Goal: Check status: Check status

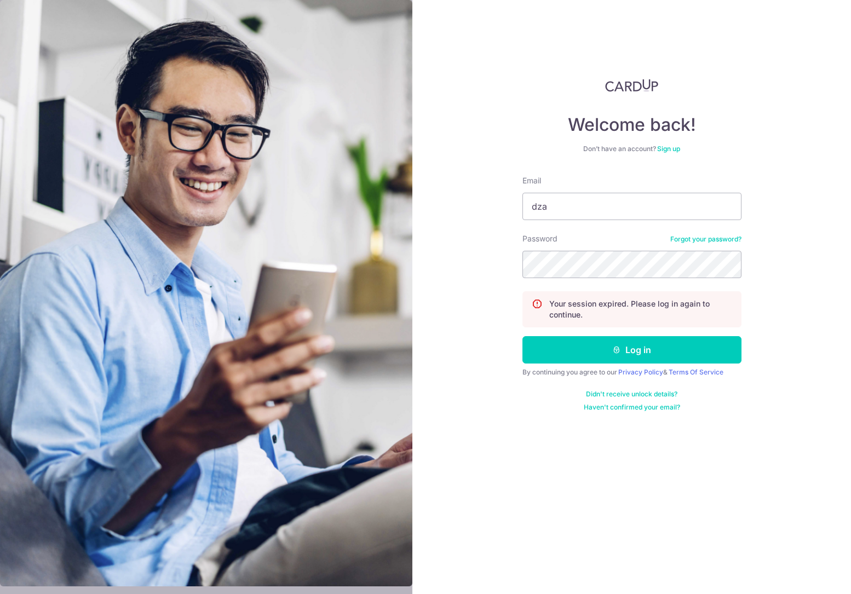
type input "[EMAIL_ADDRESS][DOMAIN_NAME]"
click at [523, 336] on button "Log in" at bounding box center [632, 349] width 219 height 27
click at [616, 199] on input "Email" at bounding box center [632, 206] width 219 height 27
type input "[EMAIL_ADDRESS][DOMAIN_NAME]"
click at [523, 336] on button "Log in" at bounding box center [632, 349] width 219 height 27
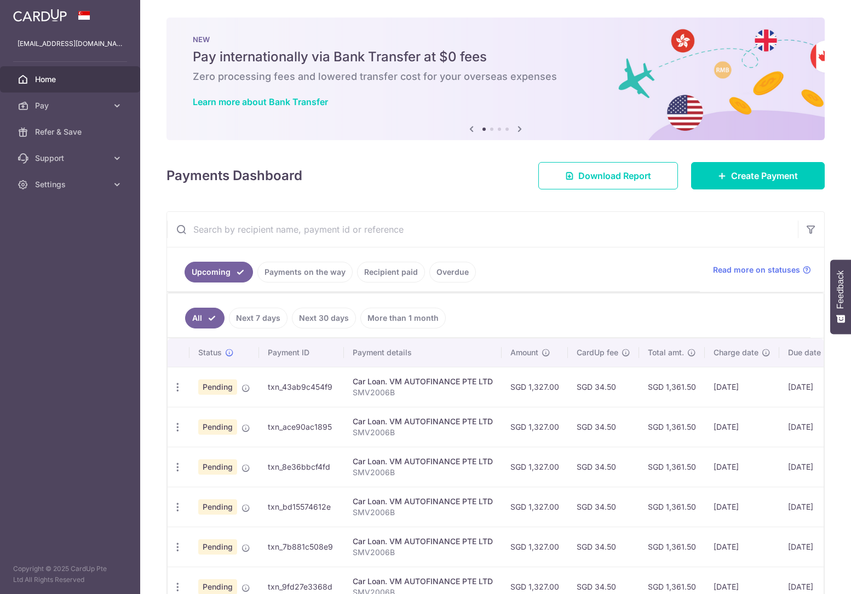
click at [390, 276] on link "Recipient paid" at bounding box center [391, 272] width 68 height 21
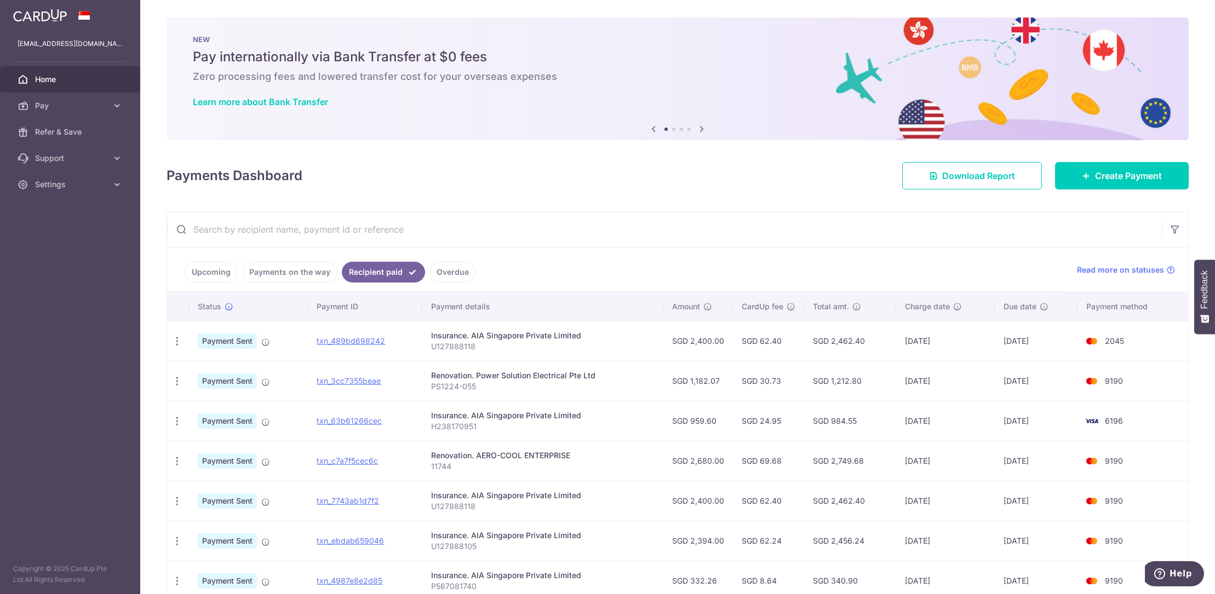
drag, startPoint x: 671, startPoint y: 342, endPoint x: 714, endPoint y: 343, distance: 43.3
click at [714, 343] on td "SGD 2,400.00" at bounding box center [698, 341] width 70 height 40
click at [719, 345] on td "SGD 2,400.00" at bounding box center [698, 341] width 70 height 40
drag, startPoint x: 675, startPoint y: 344, endPoint x: 740, endPoint y: 347, distance: 65.3
click at [740, 347] on tr "PDF Receipt Payment Sent txn_489bd698242 Insurance. AIA Singapore Private Limit…" at bounding box center [677, 341] width 1021 height 40
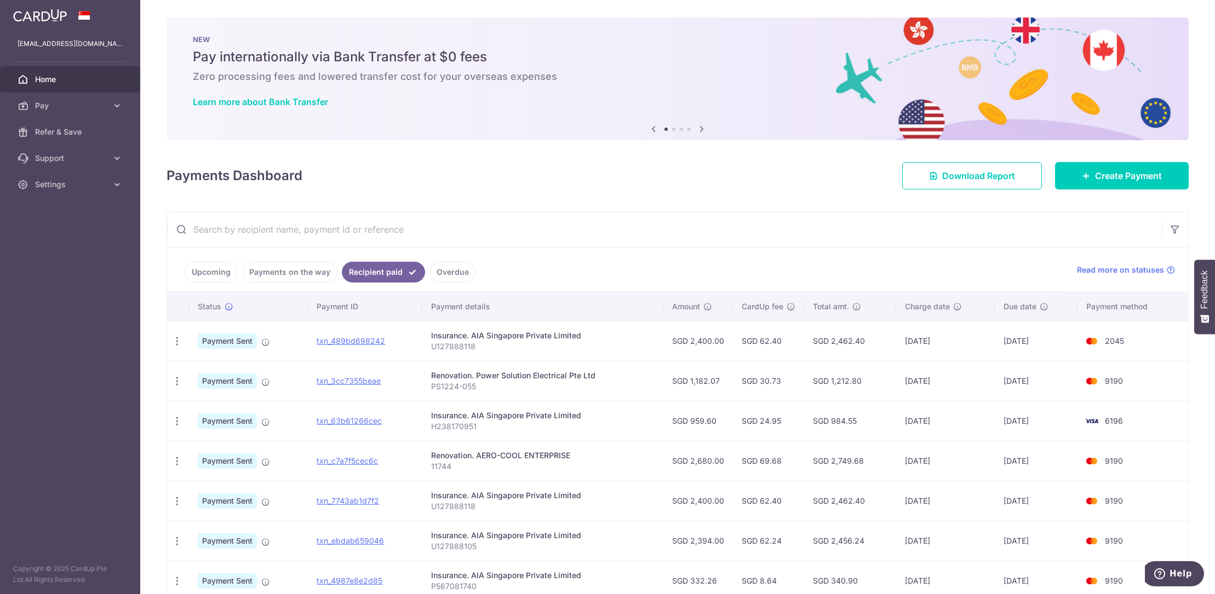
click at [661, 343] on td "Insurance. AIA Singapore Private Limited U127888118" at bounding box center [542, 341] width 241 height 40
drag, startPoint x: 661, startPoint y: 338, endPoint x: 707, endPoint y: 343, distance: 45.7
click at [707, 343] on tr "PDF Receipt Payment Sent txn_489bd698242 Insurance. AIA Singapore Private Limit…" at bounding box center [677, 341] width 1021 height 40
click at [676, 345] on td "SGD 2,400.00" at bounding box center [698, 341] width 70 height 40
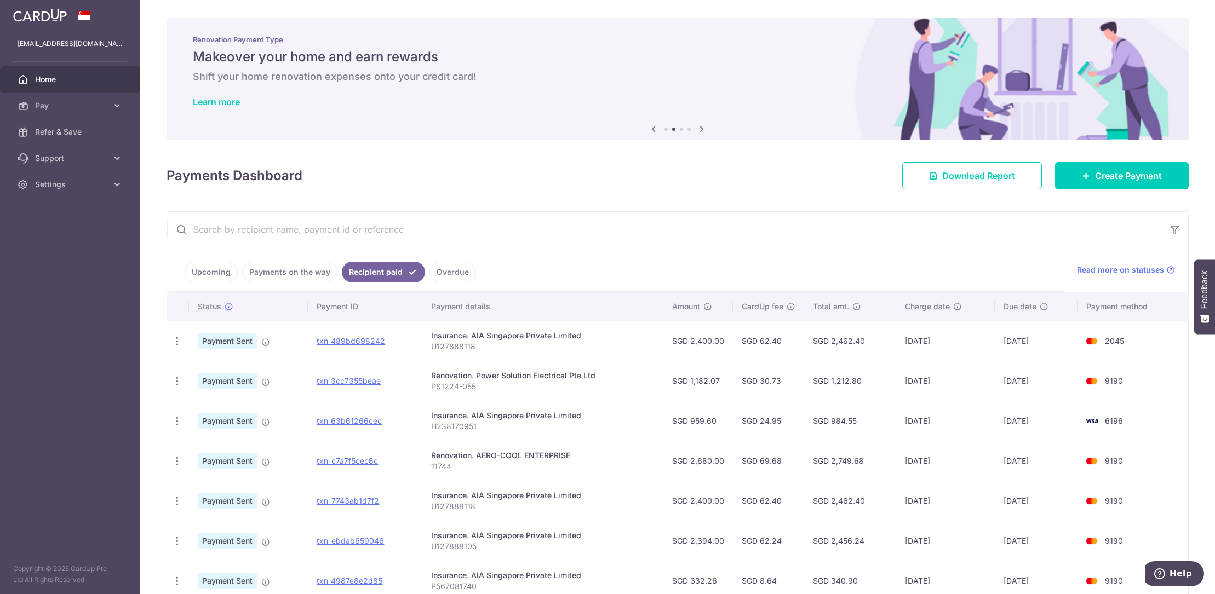
drag, startPoint x: 671, startPoint y: 344, endPoint x: 725, endPoint y: 346, distance: 54.3
click at [725, 346] on td "SGD 2,400.00" at bounding box center [698, 341] width 70 height 40
click at [723, 344] on td "SGD 2,400.00" at bounding box center [698, 341] width 70 height 40
click at [659, 343] on td "Insurance. AIA Singapore Private Limited U127888118" at bounding box center [542, 341] width 241 height 40
drag, startPoint x: 744, startPoint y: 342, endPoint x: 778, endPoint y: 344, distance: 34.0
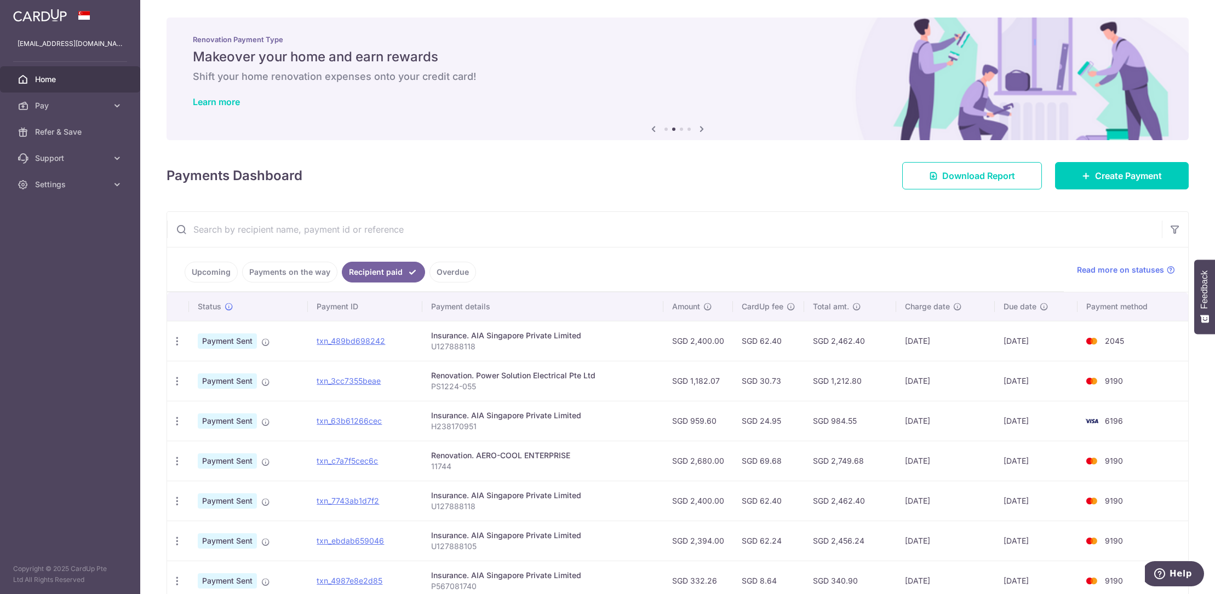
click at [778, 344] on td "SGD 62.40" at bounding box center [768, 341] width 71 height 40
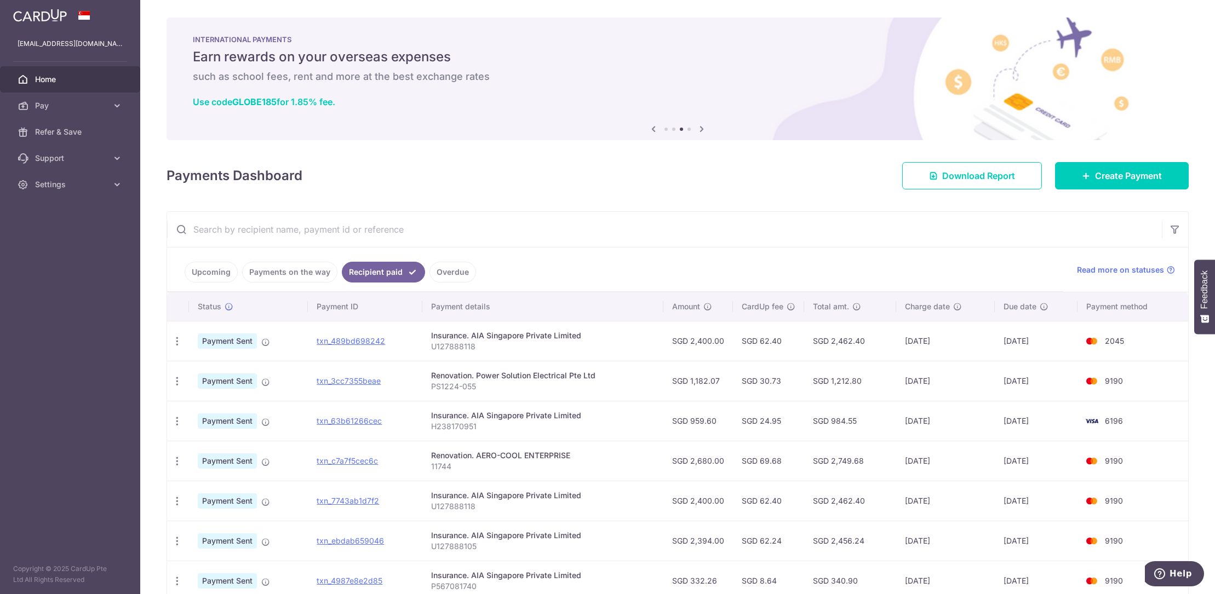
click at [680, 244] on input "text" at bounding box center [664, 229] width 995 height 35
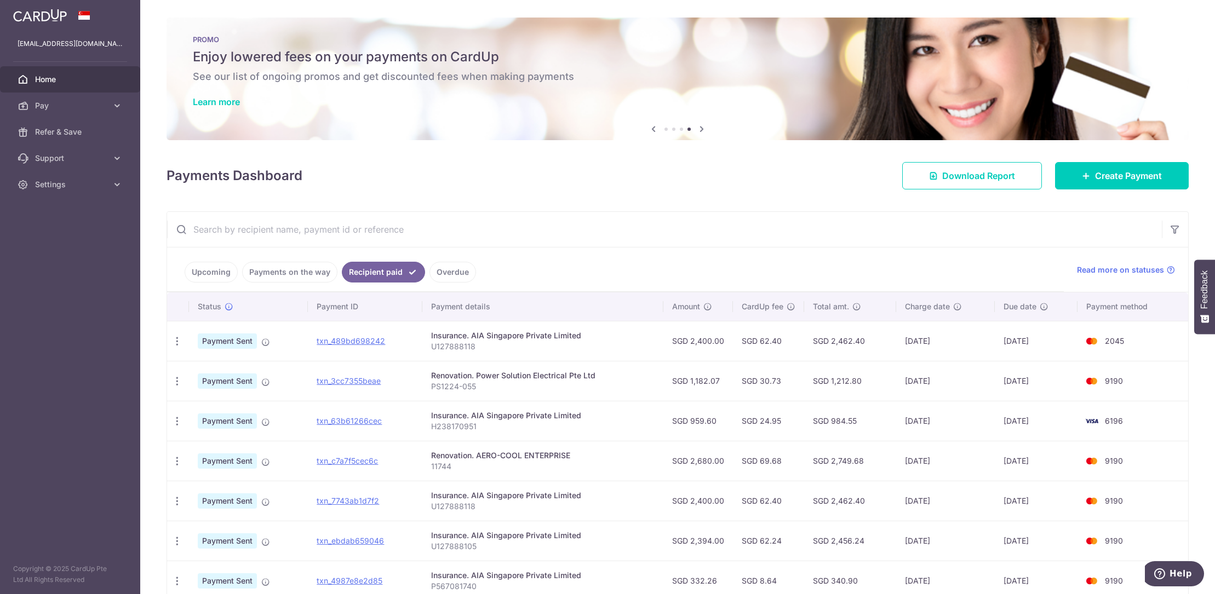
click at [760, 190] on div "× Pause Schedule Pause all future payments in this series Pause just this one p…" at bounding box center [677, 297] width 1075 height 594
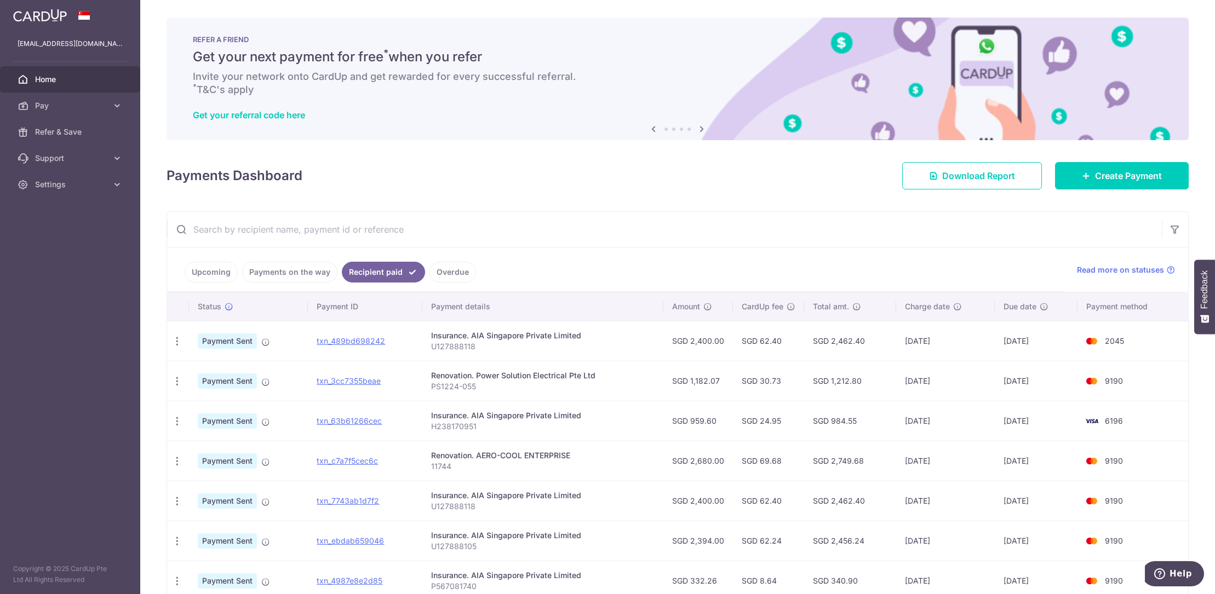
click at [623, 186] on div "Payments Dashboard Download Report Create Payment" at bounding box center [678, 174] width 1022 height 32
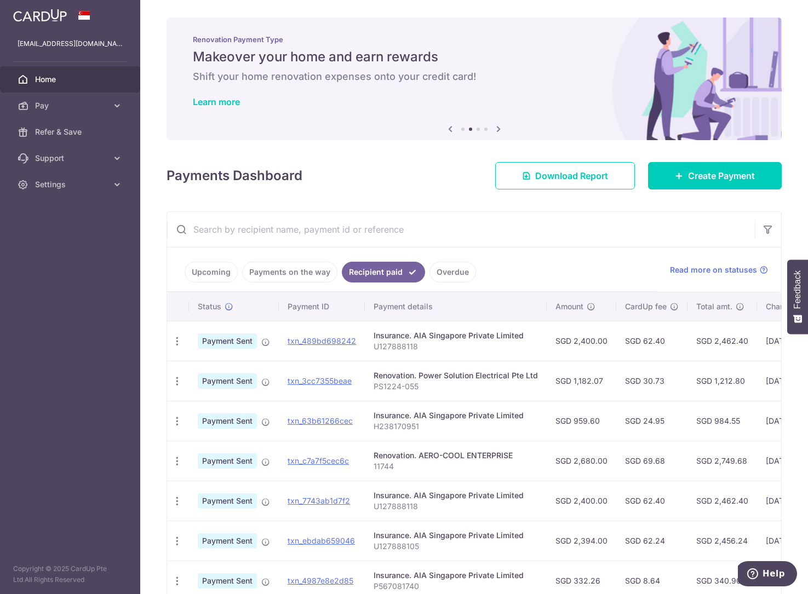
drag, startPoint x: 487, startPoint y: 214, endPoint x: 488, endPoint y: 205, distance: 8.2
click at [487, 214] on input "text" at bounding box center [461, 229] width 588 height 35
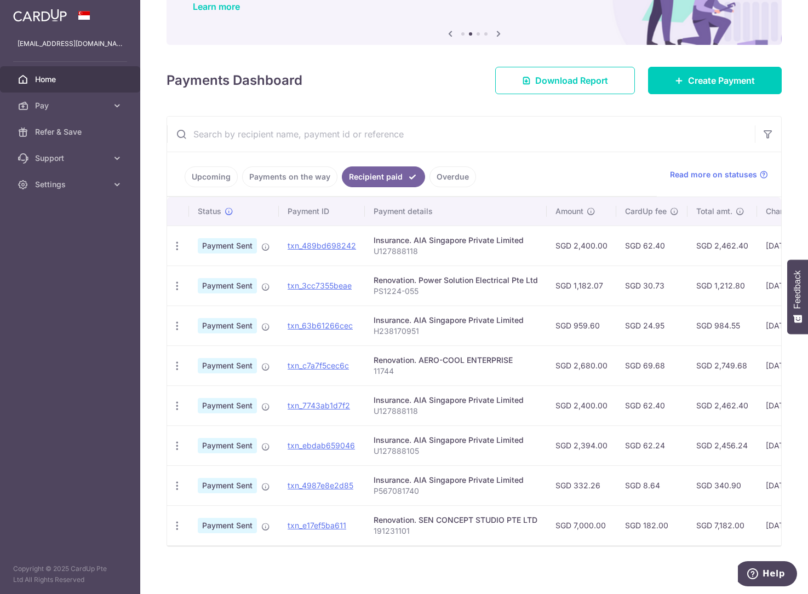
scroll to position [105, 0]
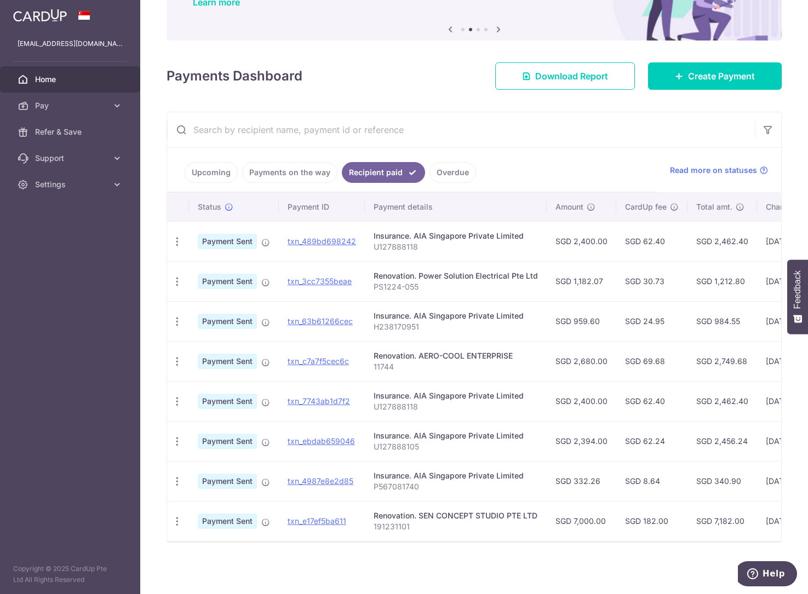
drag, startPoint x: 561, startPoint y: 533, endPoint x: 593, endPoint y: 534, distance: 32.3
click at [593, 534] on td "SGD 7,000.00" at bounding box center [582, 521] width 70 height 40
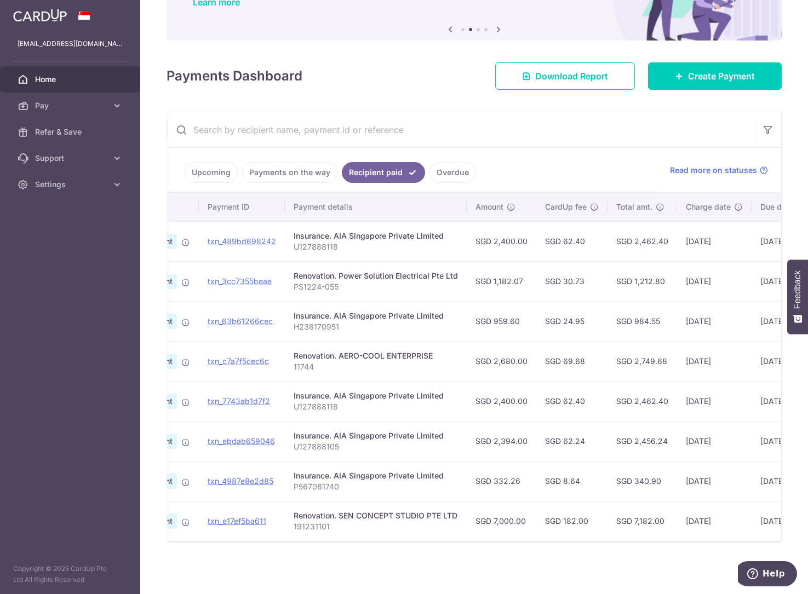
scroll to position [0, 130]
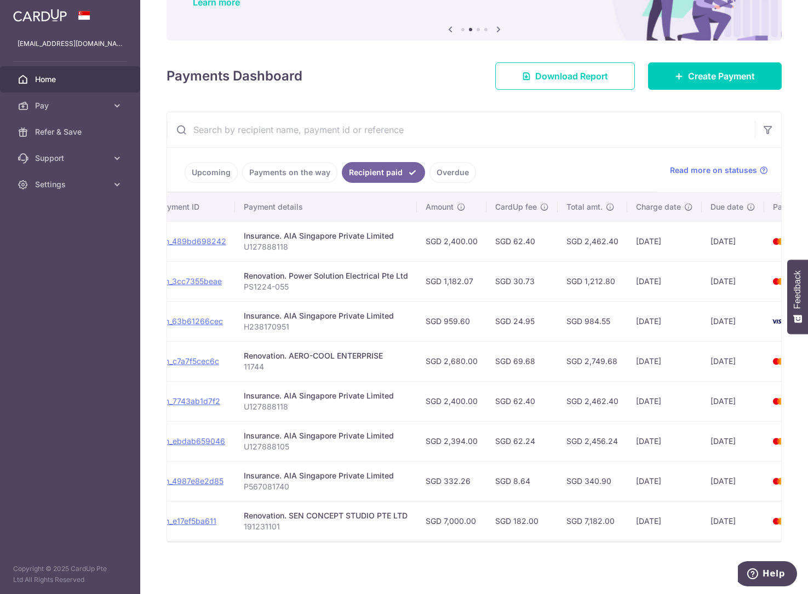
click at [593, 555] on div "× Pause Schedule Pause all future payments in this series Pause just this one p…" at bounding box center [474, 297] width 668 height 594
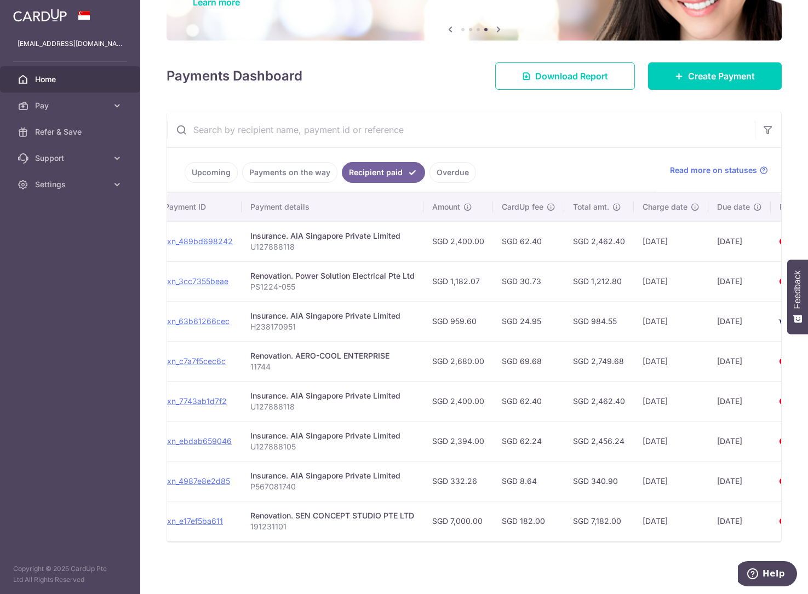
scroll to position [0, 124]
click at [459, 535] on td "SGD 7,000.00" at bounding box center [457, 521] width 70 height 40
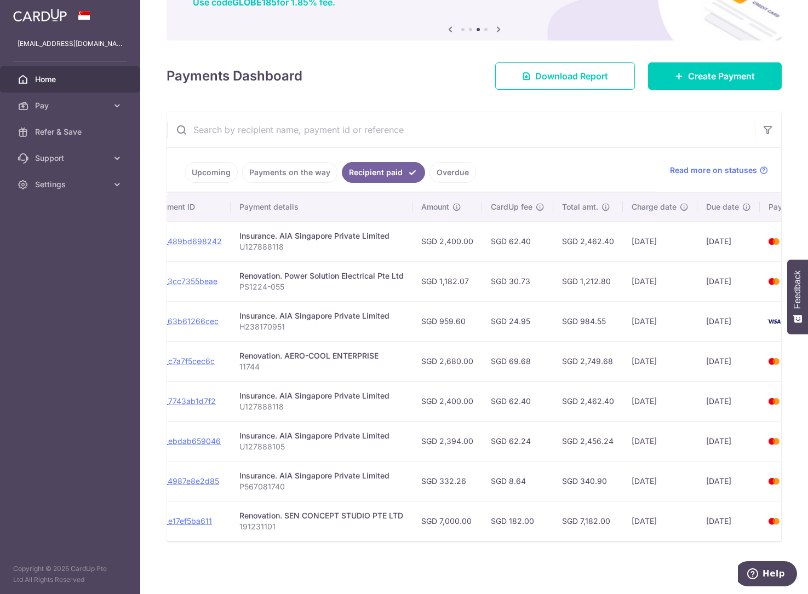
scroll to position [0, 136]
click at [591, 534] on td "SGD 7,182.00" at bounding box center [587, 521] width 70 height 40
click at [609, 569] on div "× Pause Schedule Pause all future payments in this series Pause just this one p…" at bounding box center [474, 297] width 668 height 594
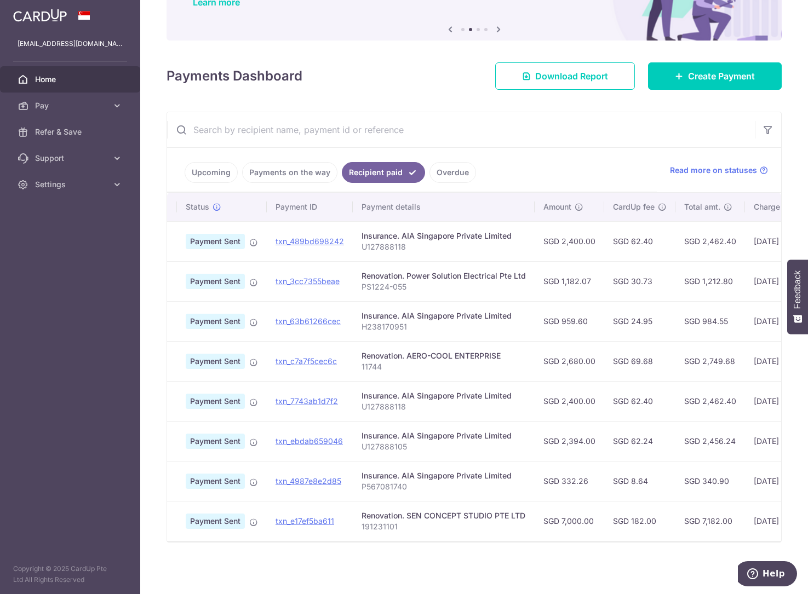
scroll to position [0, 0]
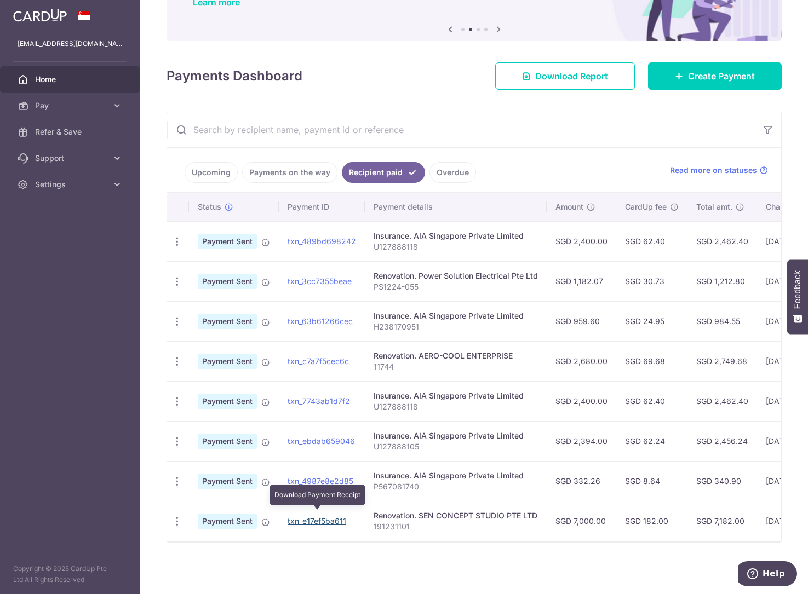
click at [324, 517] on link "txn_e17ef5ba611" at bounding box center [317, 521] width 59 height 9
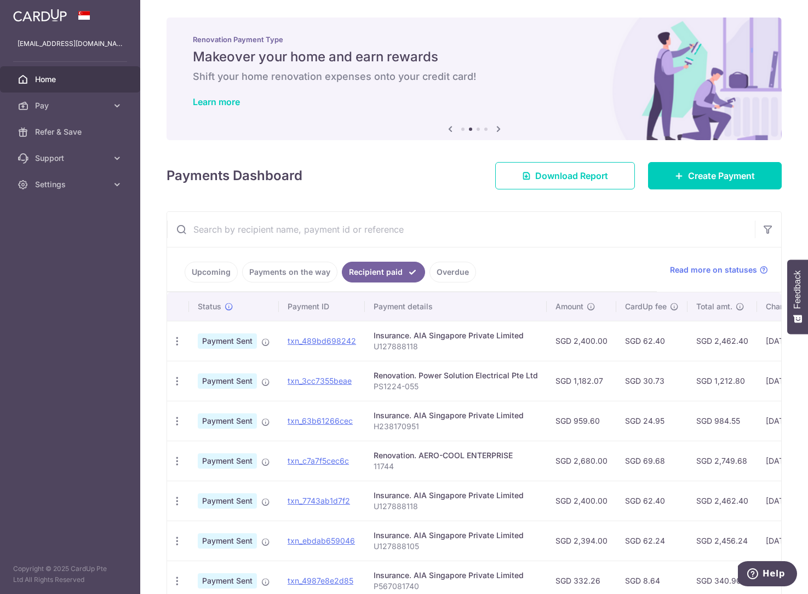
click at [298, 272] on link "Payments on the way" at bounding box center [289, 272] width 95 height 21
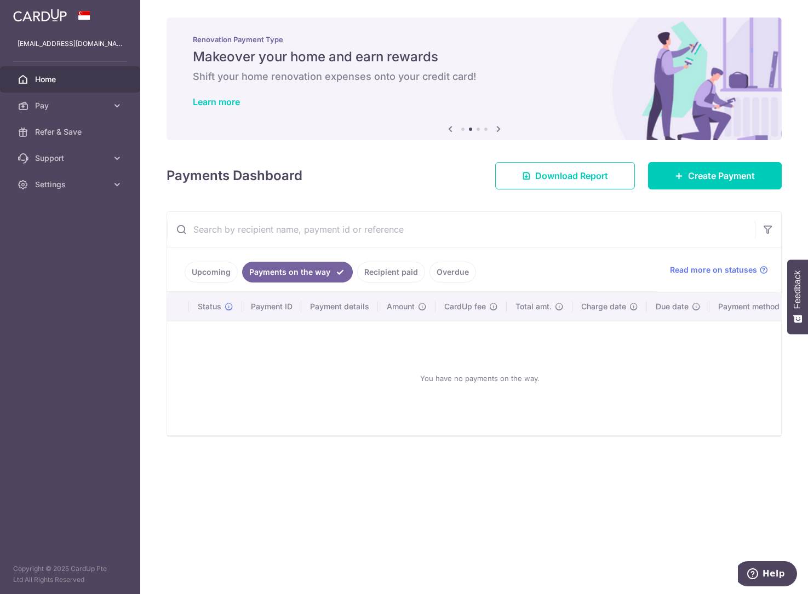
click at [218, 271] on link "Upcoming" at bounding box center [211, 272] width 53 height 21
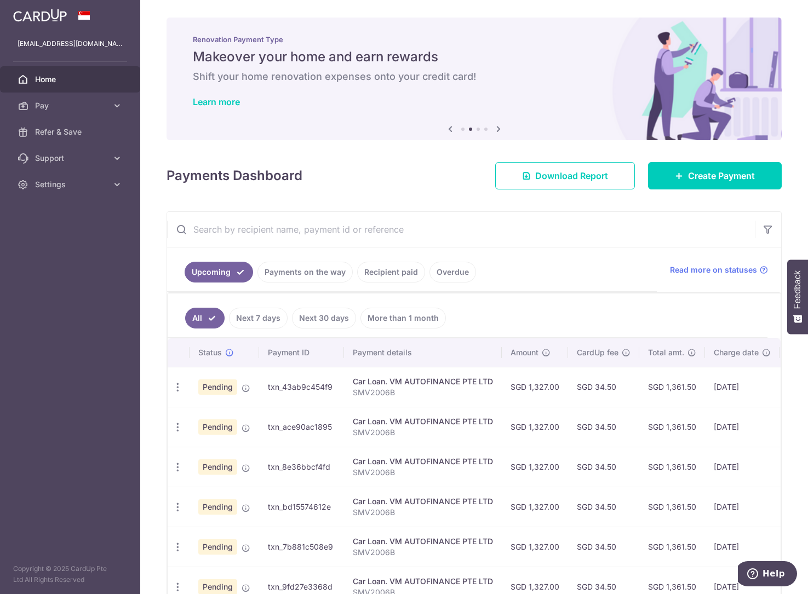
click at [435, 270] on link "Overdue" at bounding box center [453, 272] width 47 height 21
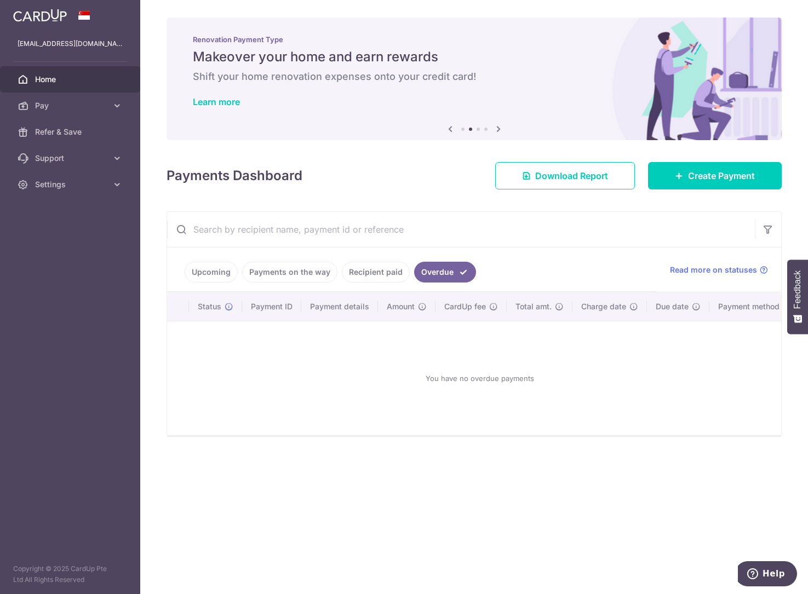
click at [222, 269] on link "Upcoming" at bounding box center [211, 272] width 53 height 21
